Goal: Transaction & Acquisition: Purchase product/service

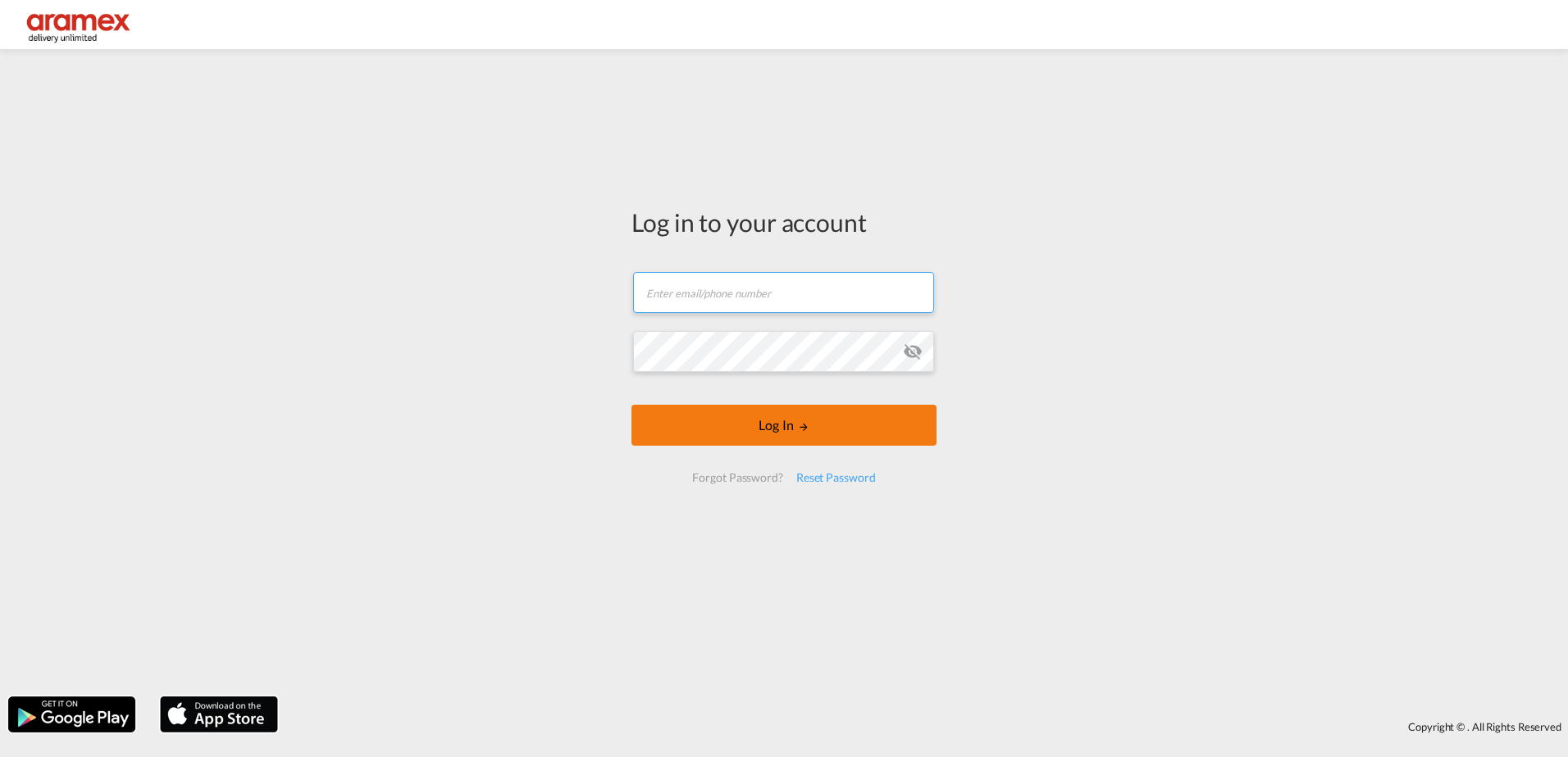
type input "[PERSON_NAME][EMAIL_ADDRESS][DOMAIN_NAME]"
click at [792, 429] on button "Log In" at bounding box center [783, 425] width 305 height 41
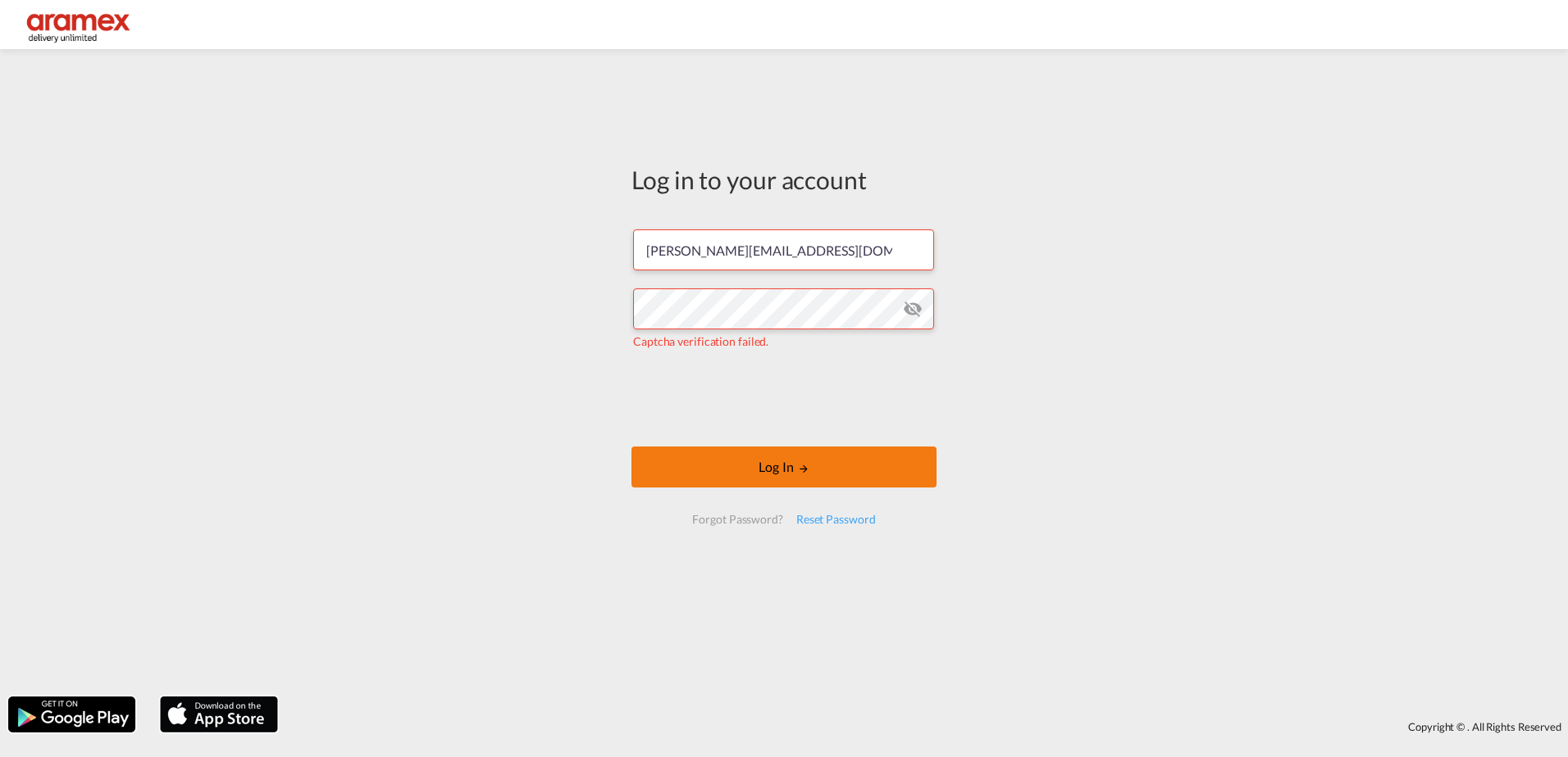
click at [753, 462] on button "Log In" at bounding box center [783, 467] width 305 height 41
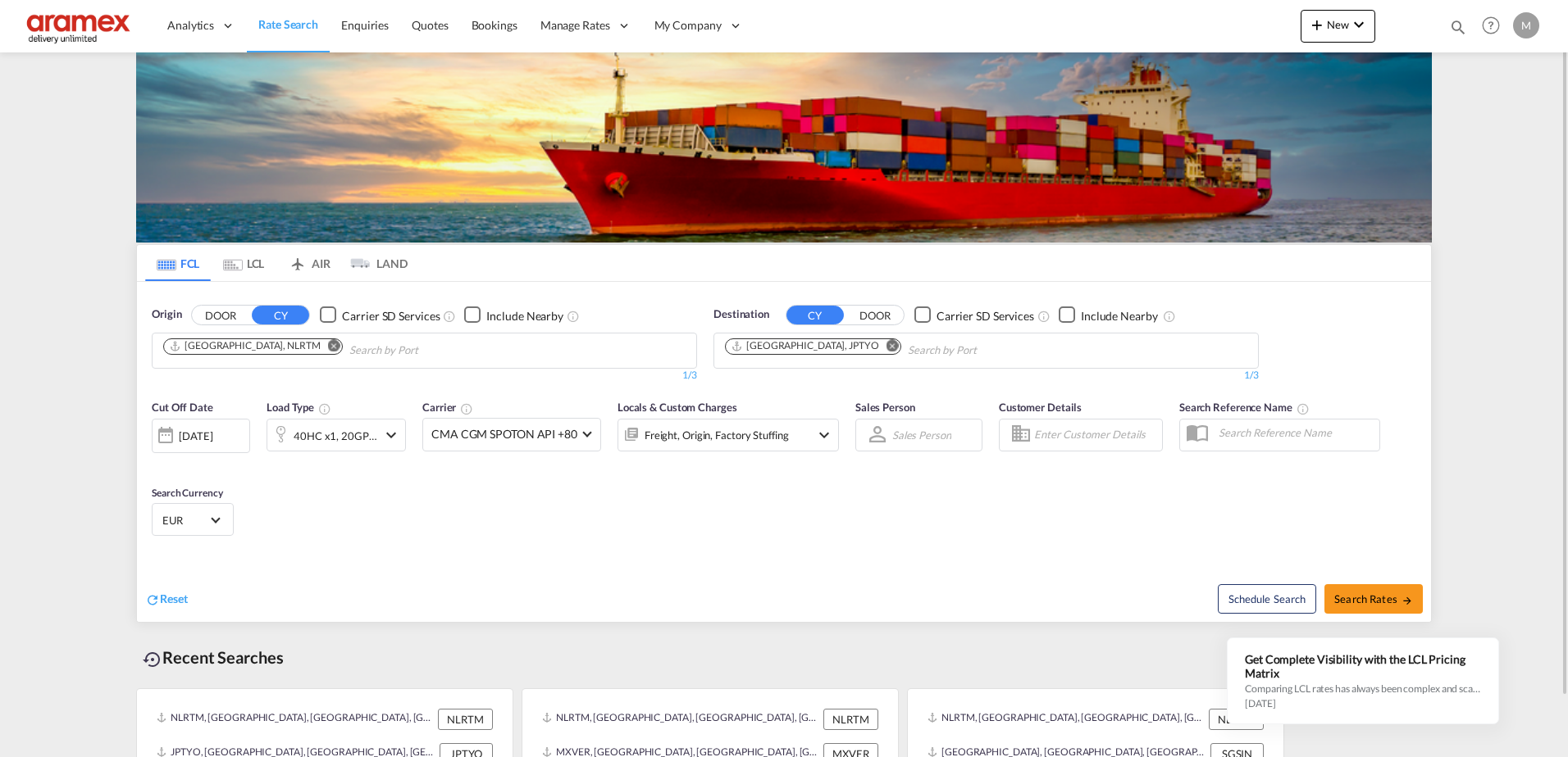
click at [887, 342] on md-icon "Remove" at bounding box center [893, 346] width 13 height 13
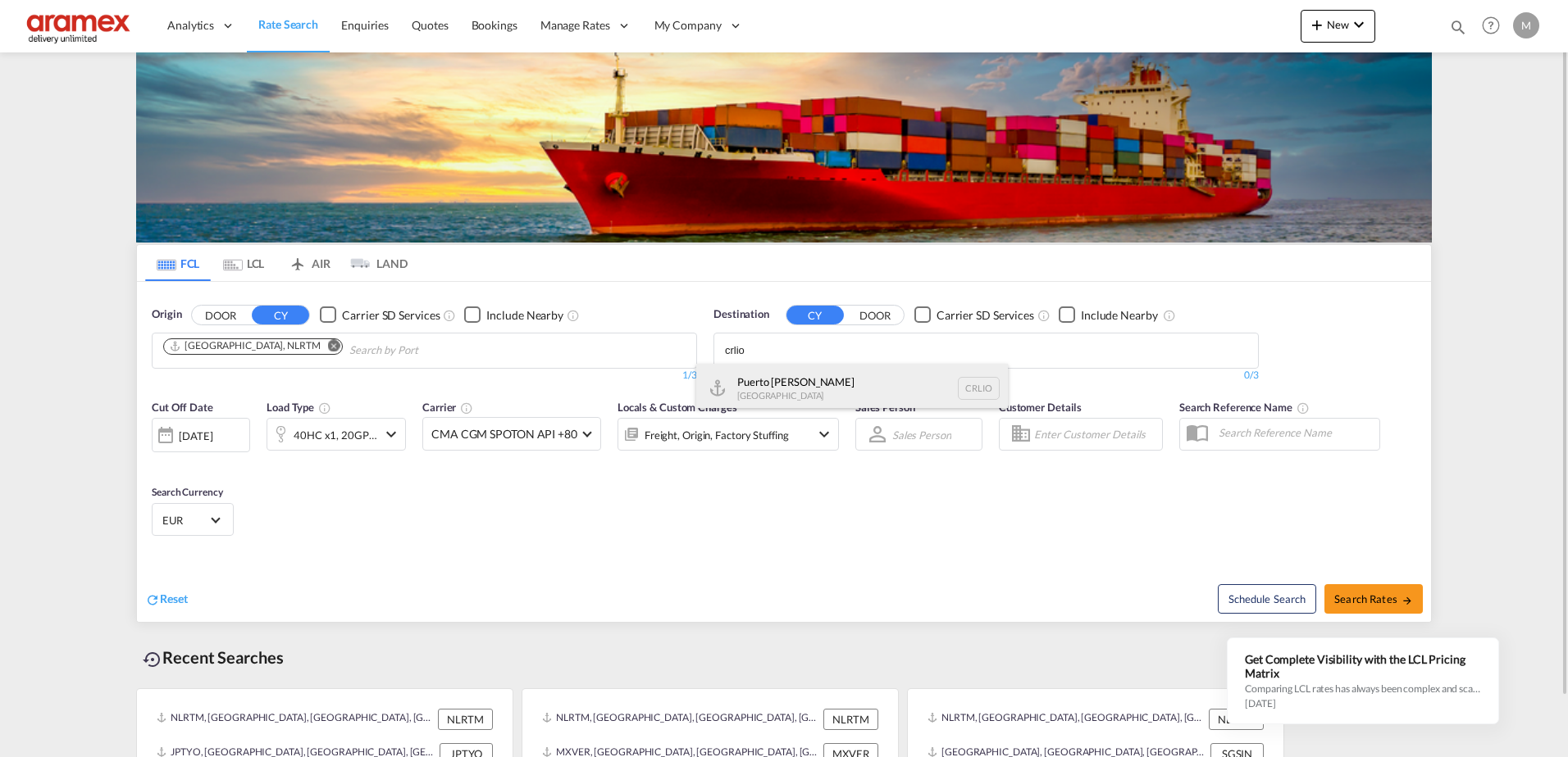
type input "crlio"
click at [771, 392] on div "Puerto [PERSON_NAME] [GEOGRAPHIC_DATA] CRLIO" at bounding box center [852, 388] width 311 height 49
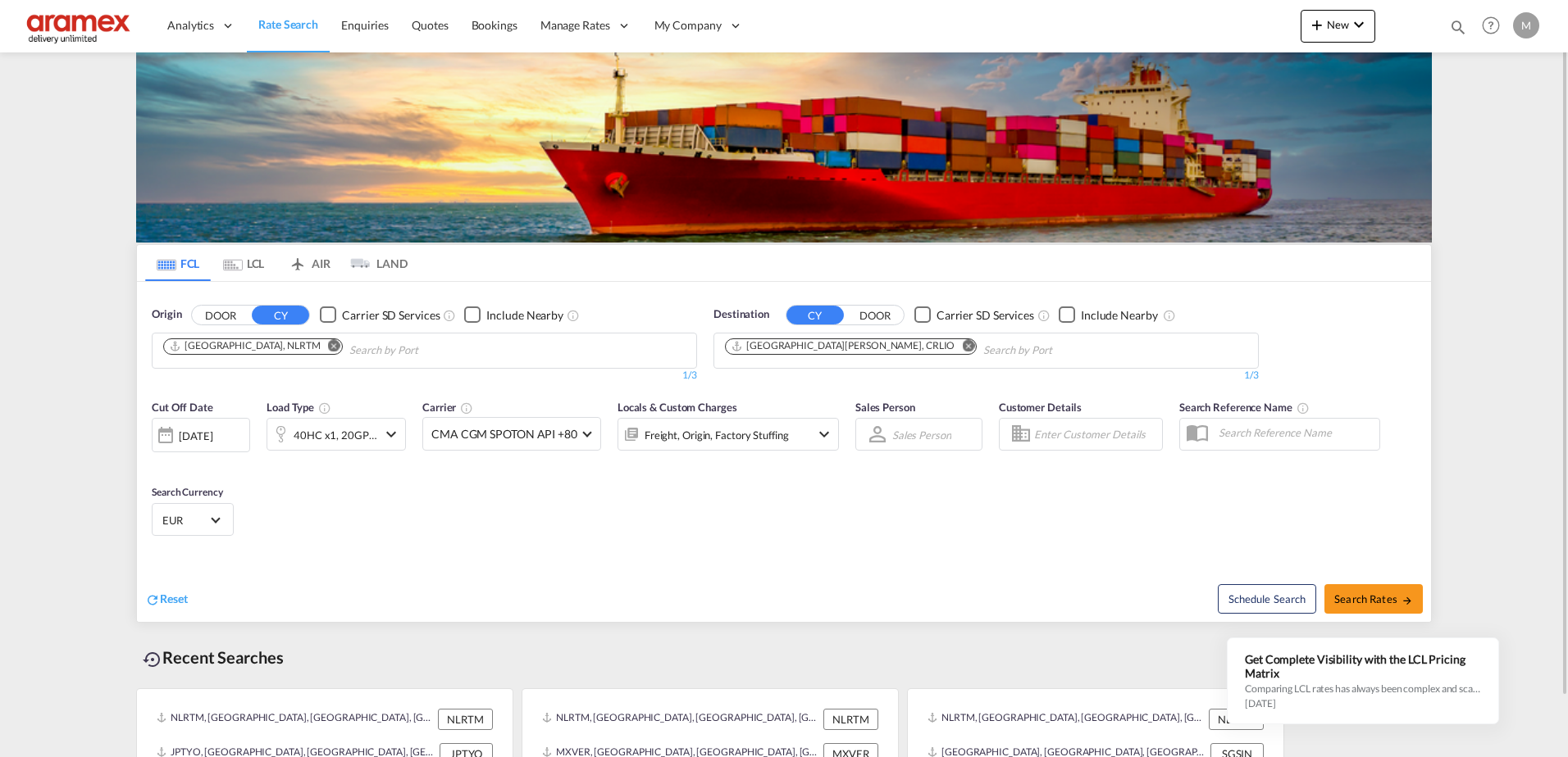
click at [388, 435] on md-icon "icon-chevron-down" at bounding box center [392, 435] width 20 height 20
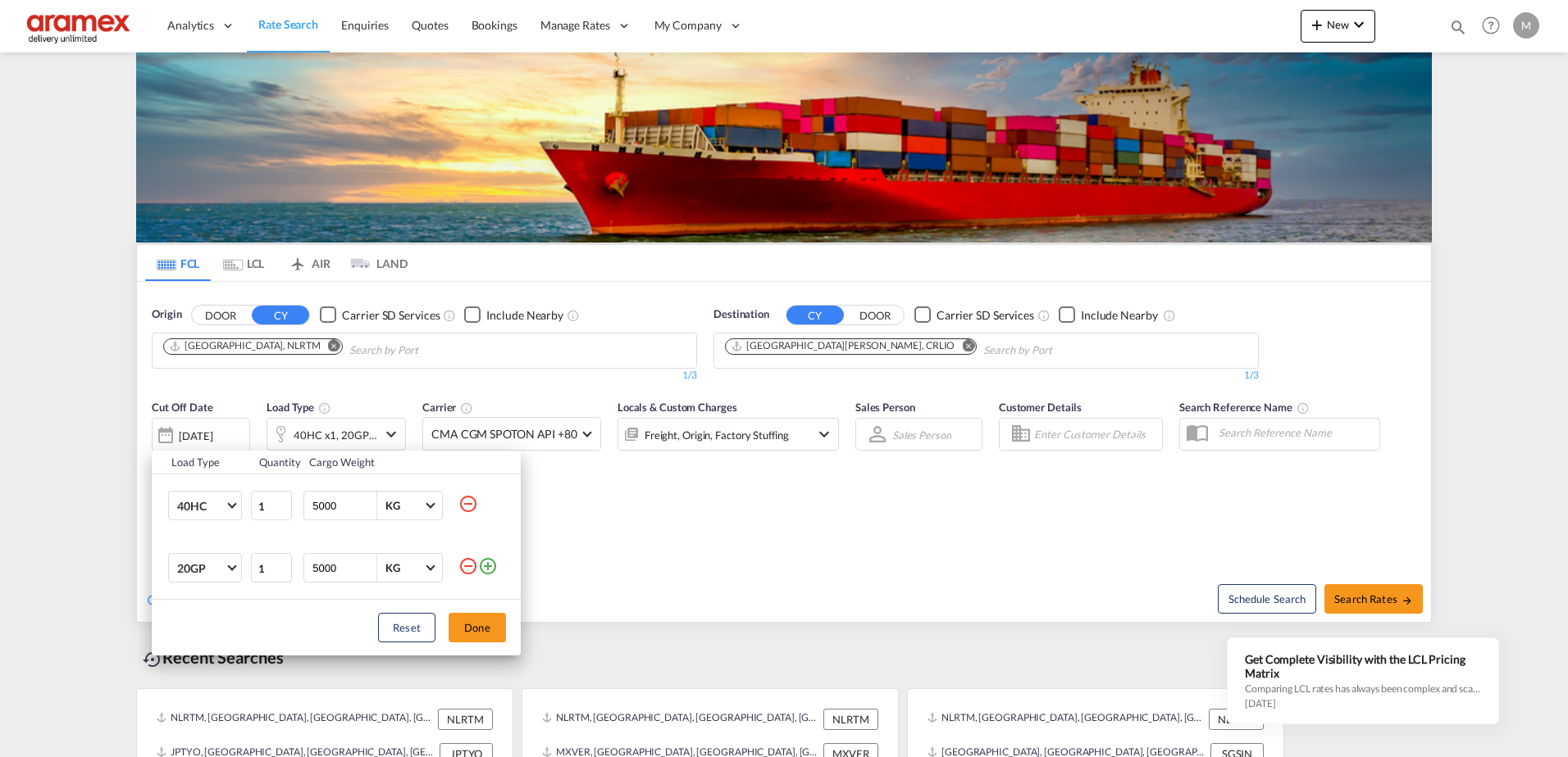
click at [468, 563] on md-icon "icon-minus-circle-outline" at bounding box center [468, 567] width 20 height 20
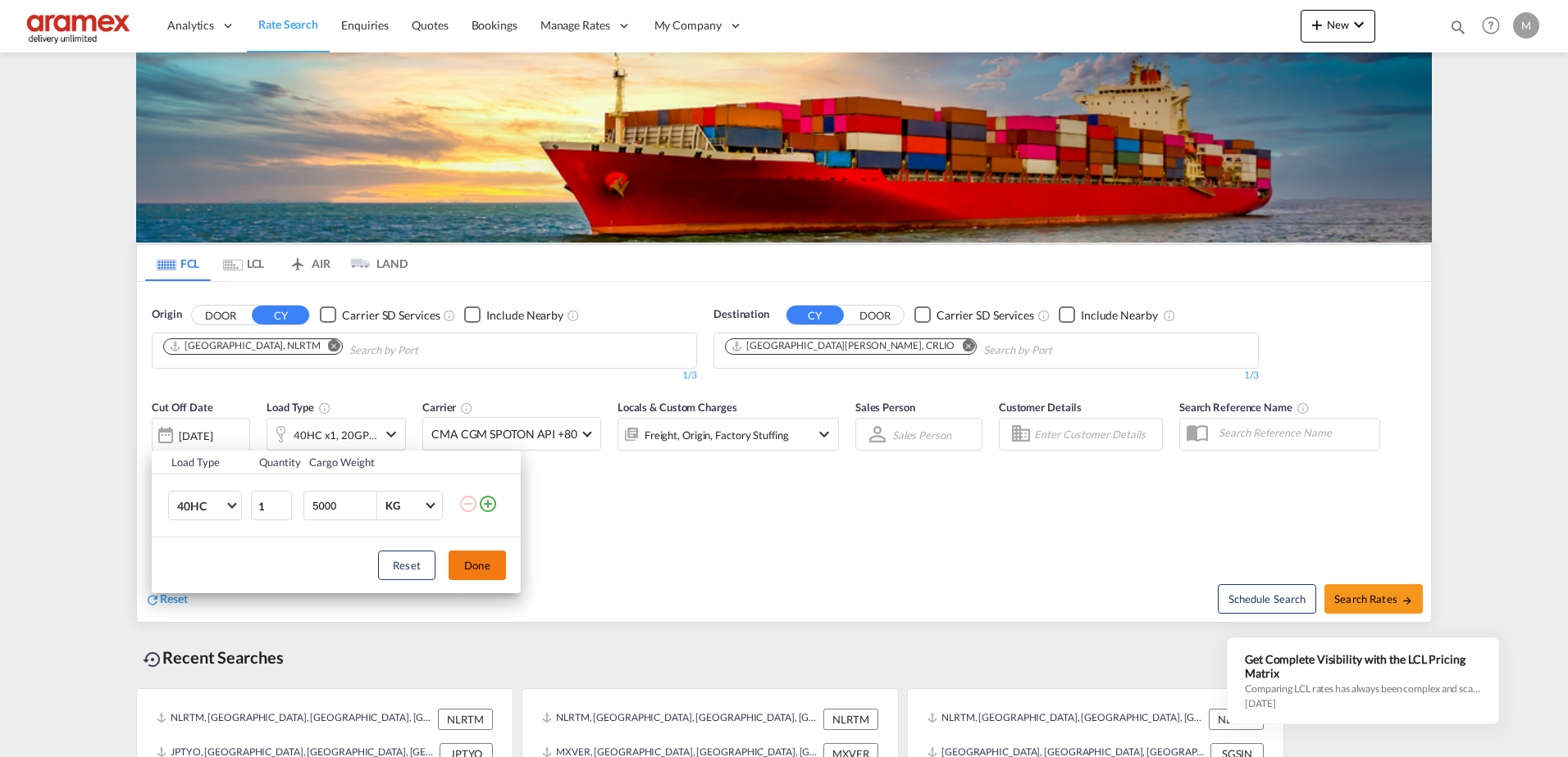
click at [479, 563] on button "Done" at bounding box center [477, 565] width 58 height 29
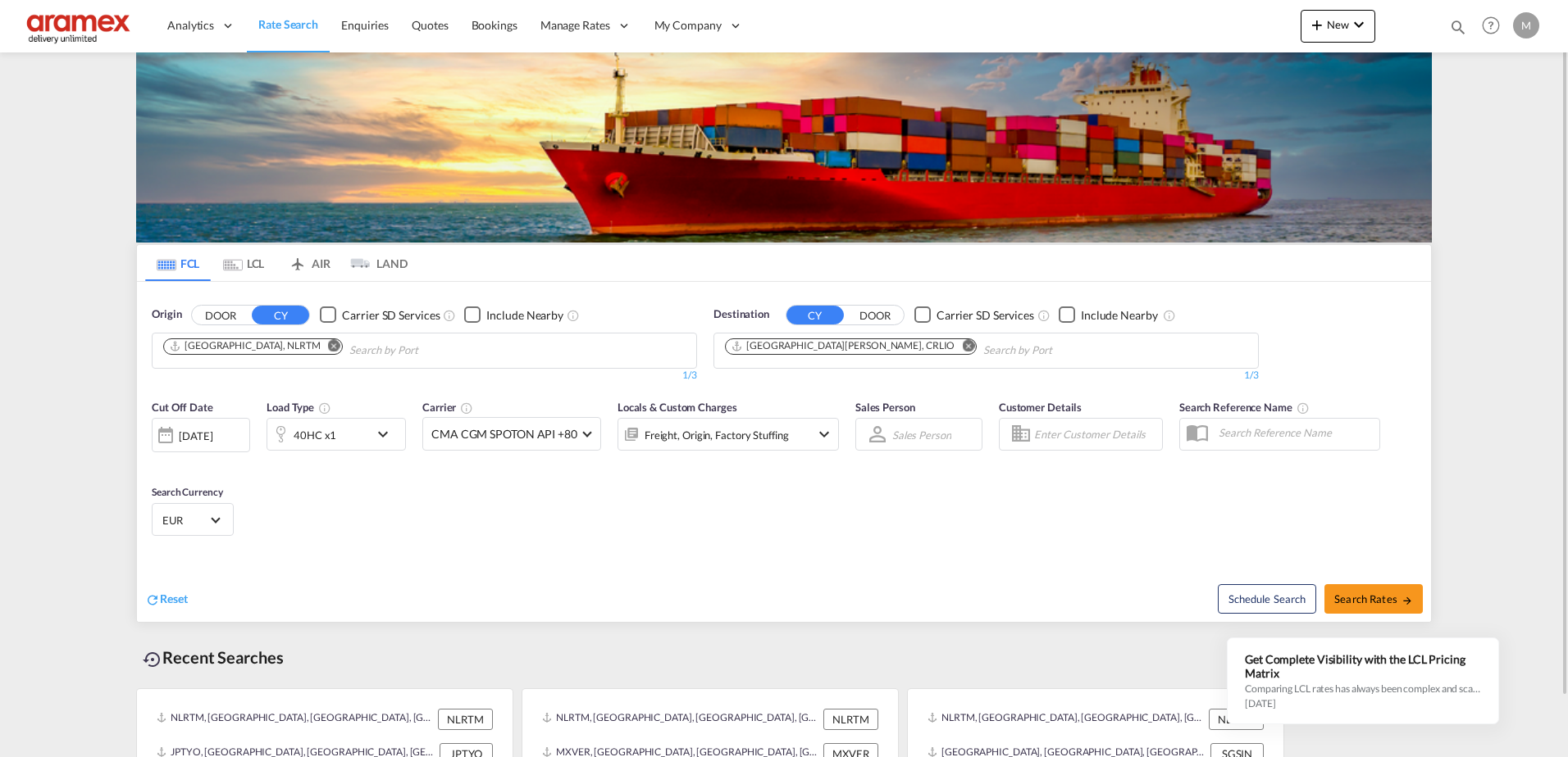
click at [803, 558] on div "Reset Schedule Search Search Rates" at bounding box center [784, 586] width 1294 height 71
click at [1393, 607] on button "Search Rates" at bounding box center [1373, 598] width 99 height 29
type input "NLRTM to CRLIO / [DATE]"
